Goal: Find specific page/section: Find specific page/section

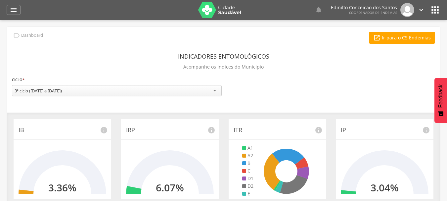
click at [425, 168] on icon at bounding box center [385, 169] width 88 height 49
click at [15, 9] on icon "" at bounding box center [14, 10] width 8 height 8
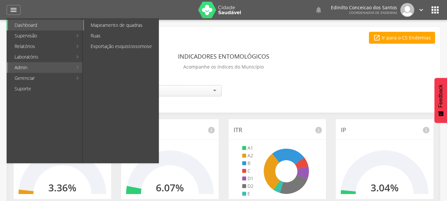
click at [124, 25] on link "Mapeamento de quadras" at bounding box center [121, 25] width 74 height 11
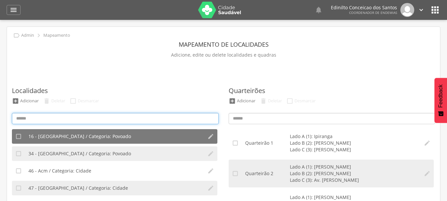
click at [69, 118] on input at bounding box center [115, 118] width 207 height 11
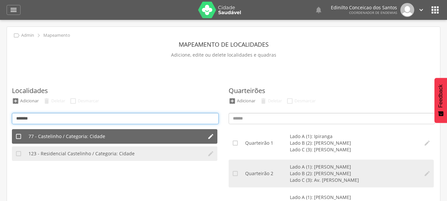
type input "*******"
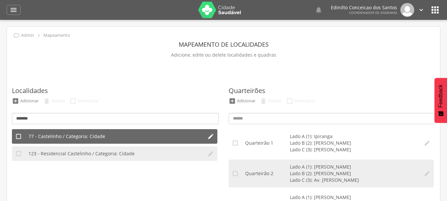
click at [67, 139] on span "77 - Castelinho / Categoria: Cidade" at bounding box center [66, 136] width 77 height 7
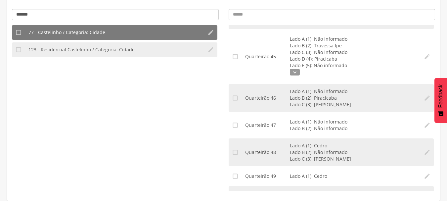
scroll to position [1480, 0]
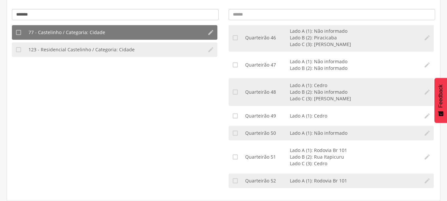
click at [437, 190] on section "Quarteirões  Adicionar  Deletar  Desmarcar  Quarteirão 1 Lado A (1): Rodovi…" at bounding box center [332, 82] width 217 height 227
